Goal: Information Seeking & Learning: Learn about a topic

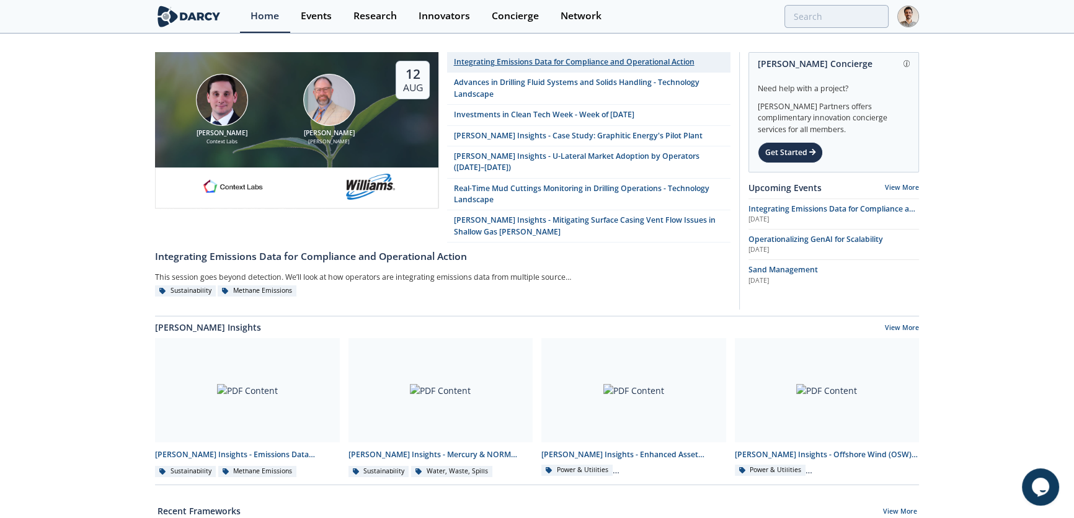
click at [499, 63] on div "Integrating Emissions Data for Compliance and Operational Action" at bounding box center [574, 61] width 241 height 11
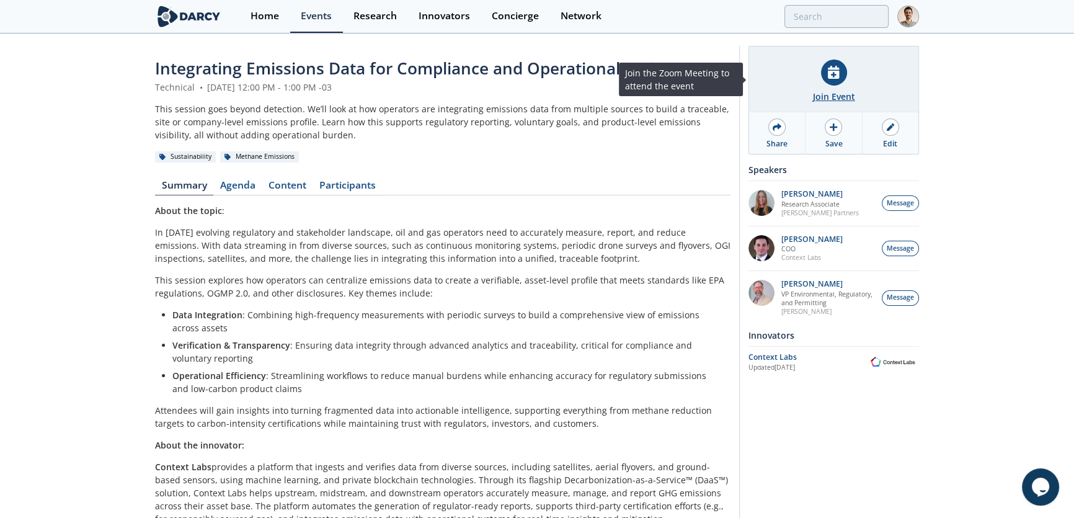
click at [825, 68] on div at bounding box center [834, 73] width 26 height 26
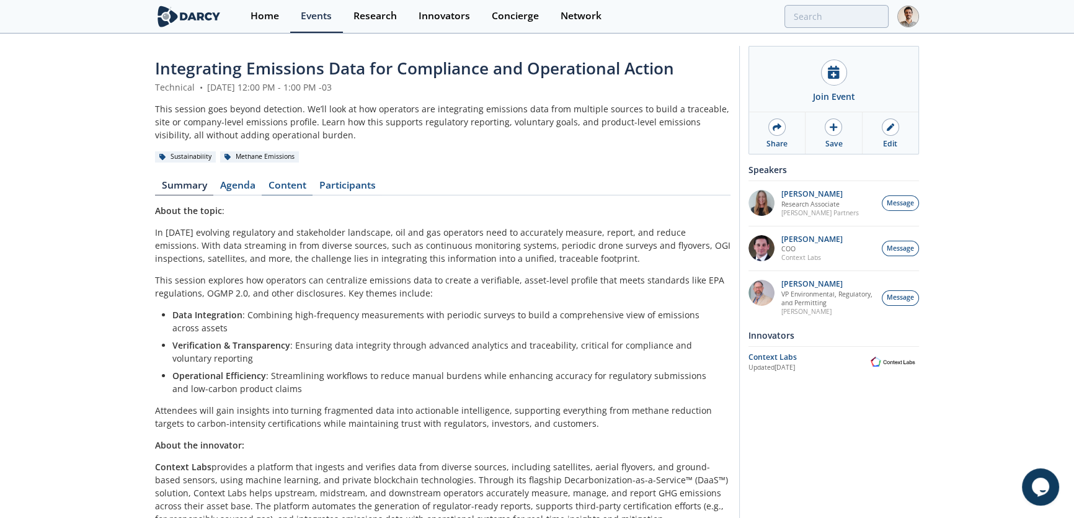
click at [292, 183] on link "Content" at bounding box center [287, 187] width 51 height 15
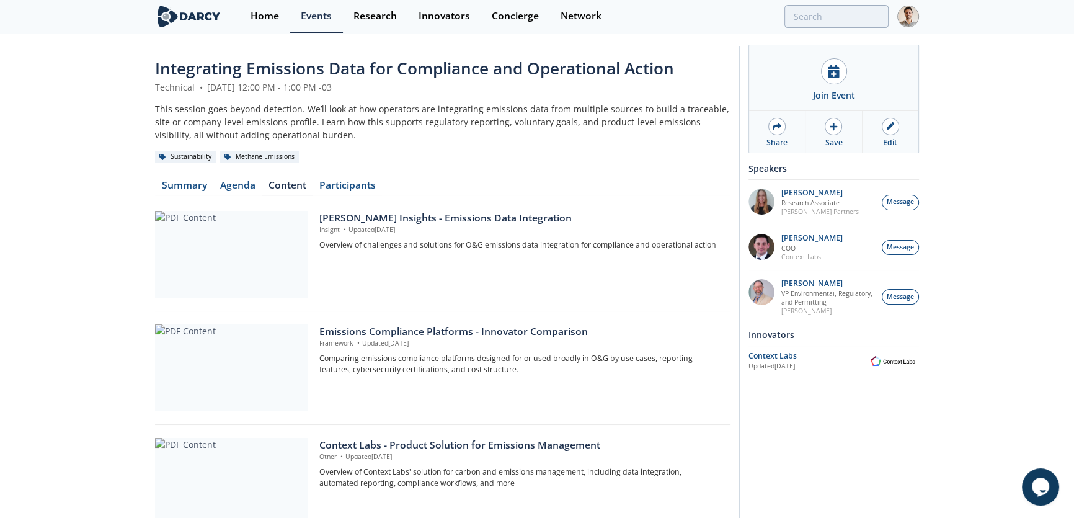
scroll to position [112, 0]
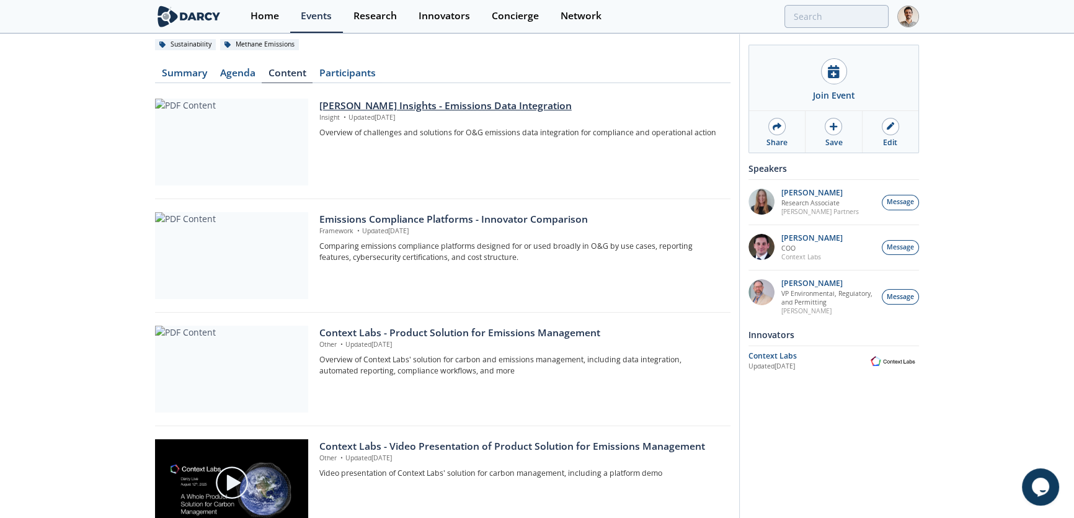
click at [258, 122] on div at bounding box center [231, 142] width 153 height 87
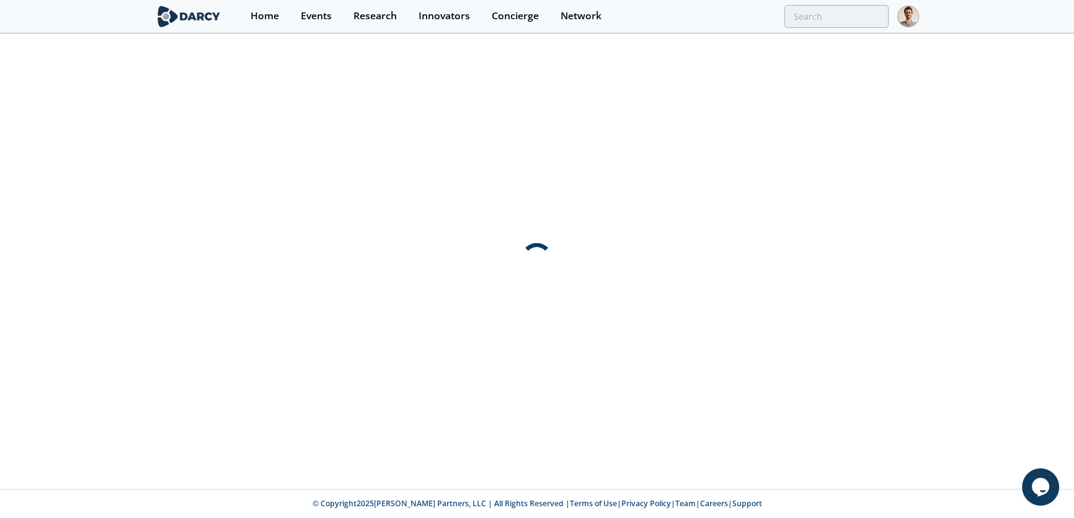
scroll to position [0, 0]
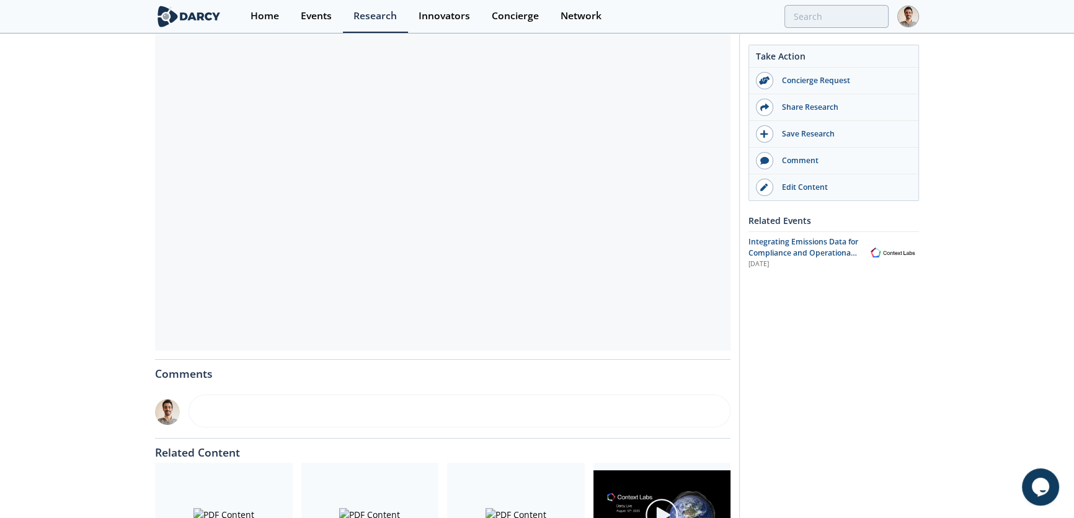
scroll to position [112, 0]
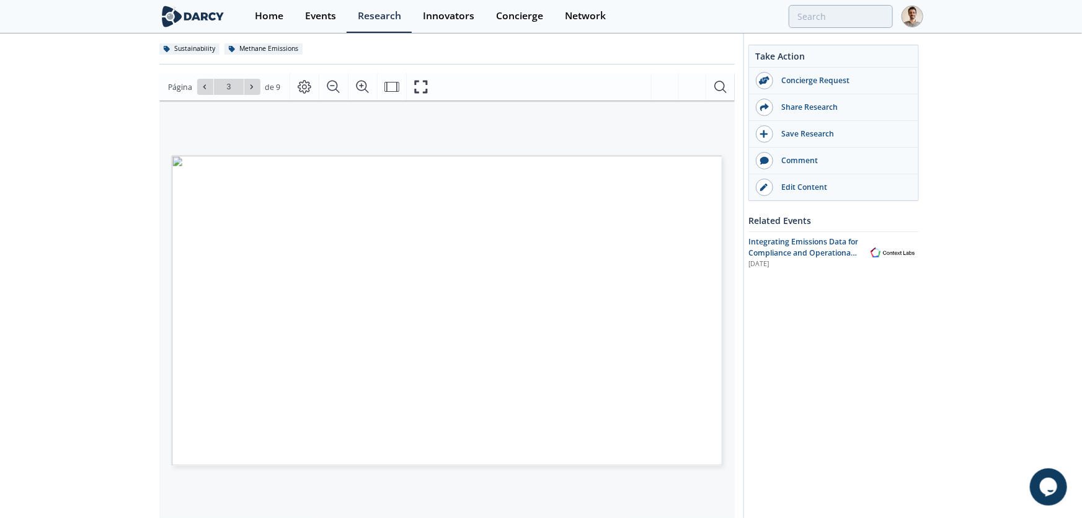
type input "4"
type input "1"
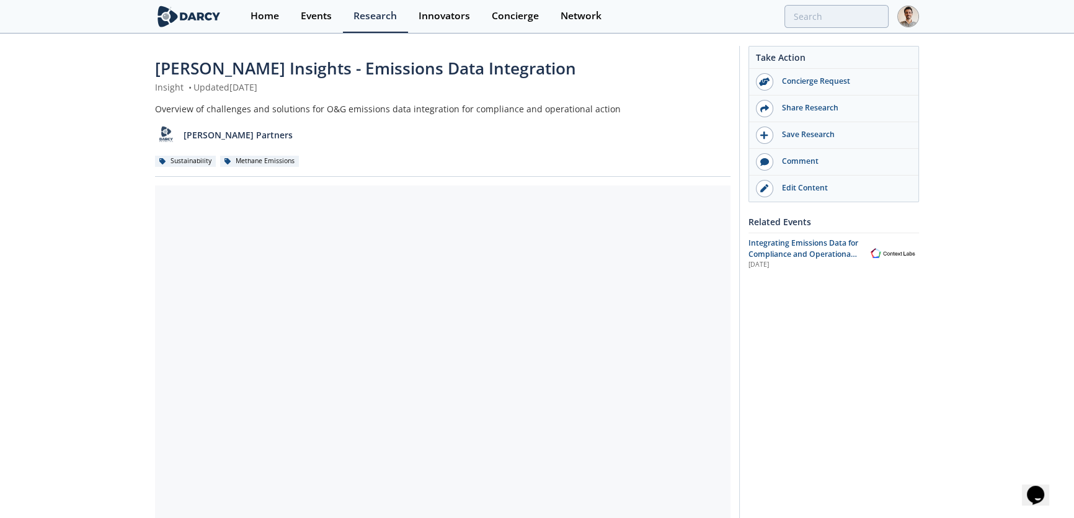
click at [470, 123] on div "[PERSON_NAME] Partners" at bounding box center [442, 130] width 575 height 30
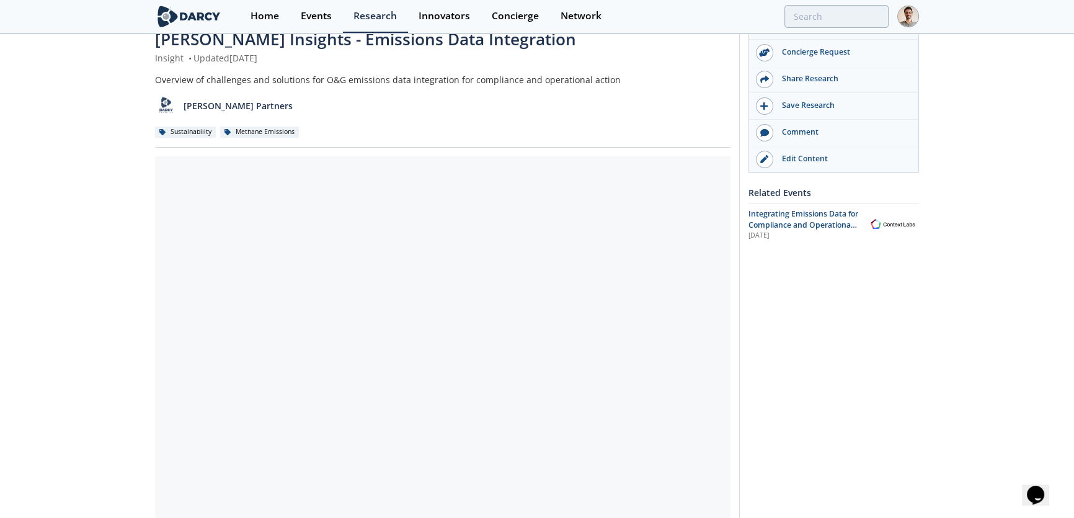
scroll to position [112, 0]
